Goal: Check status: Check status

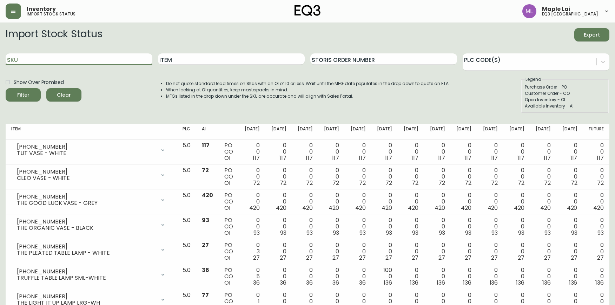
click at [87, 61] on input "SKU" at bounding box center [79, 58] width 147 height 11
click at [6, 88] on button "Filter" at bounding box center [23, 94] width 35 height 13
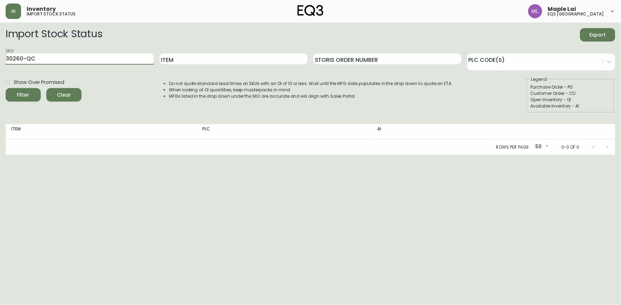
click at [6, 88] on button "Filter" at bounding box center [23, 94] width 35 height 13
type input "3"
paste input "30260-QS-5KLA02"
click at [6, 88] on button "Filter" at bounding box center [23, 94] width 35 height 13
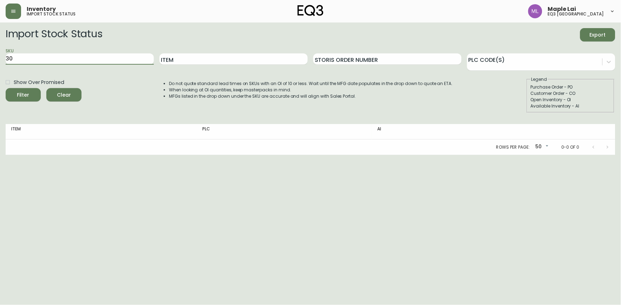
type input "3"
